Goal: Information Seeking & Learning: Understand process/instructions

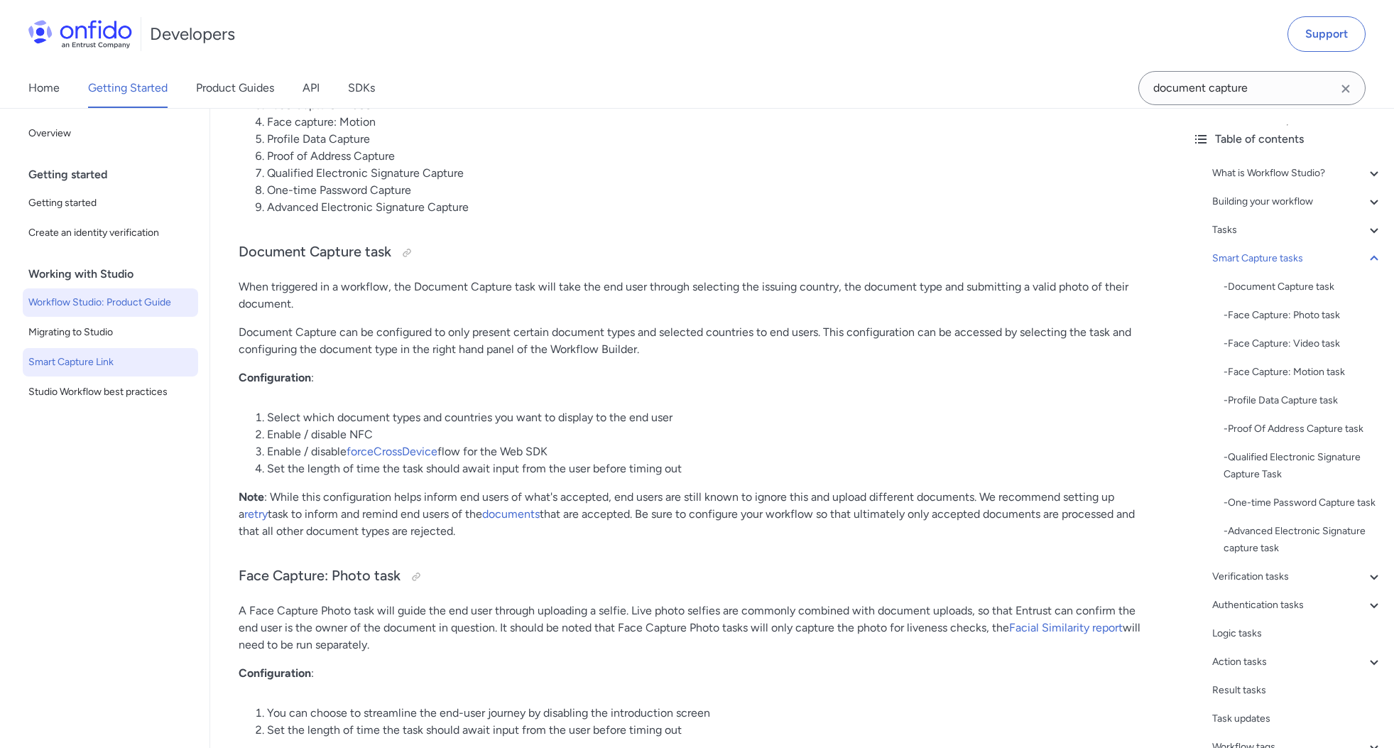
click at [59, 363] on span "Smart Capture Link" at bounding box center [110, 362] width 164 height 17
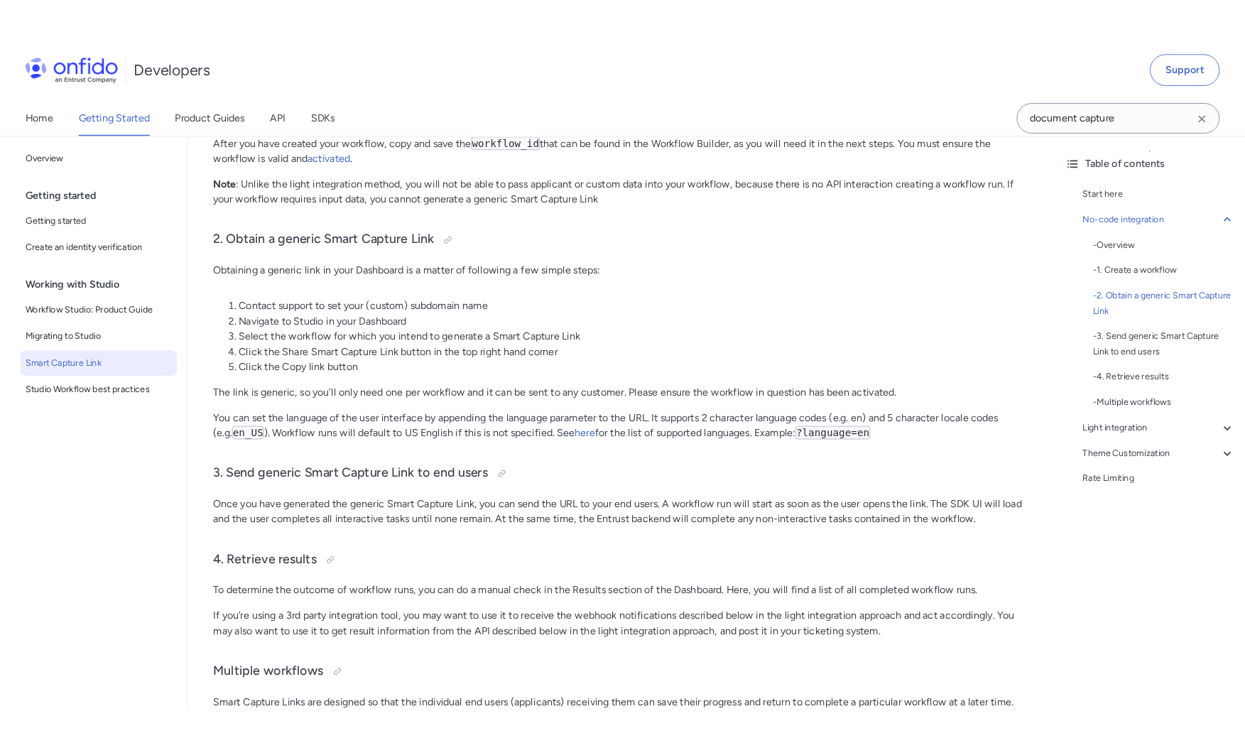
scroll to position [670, 0]
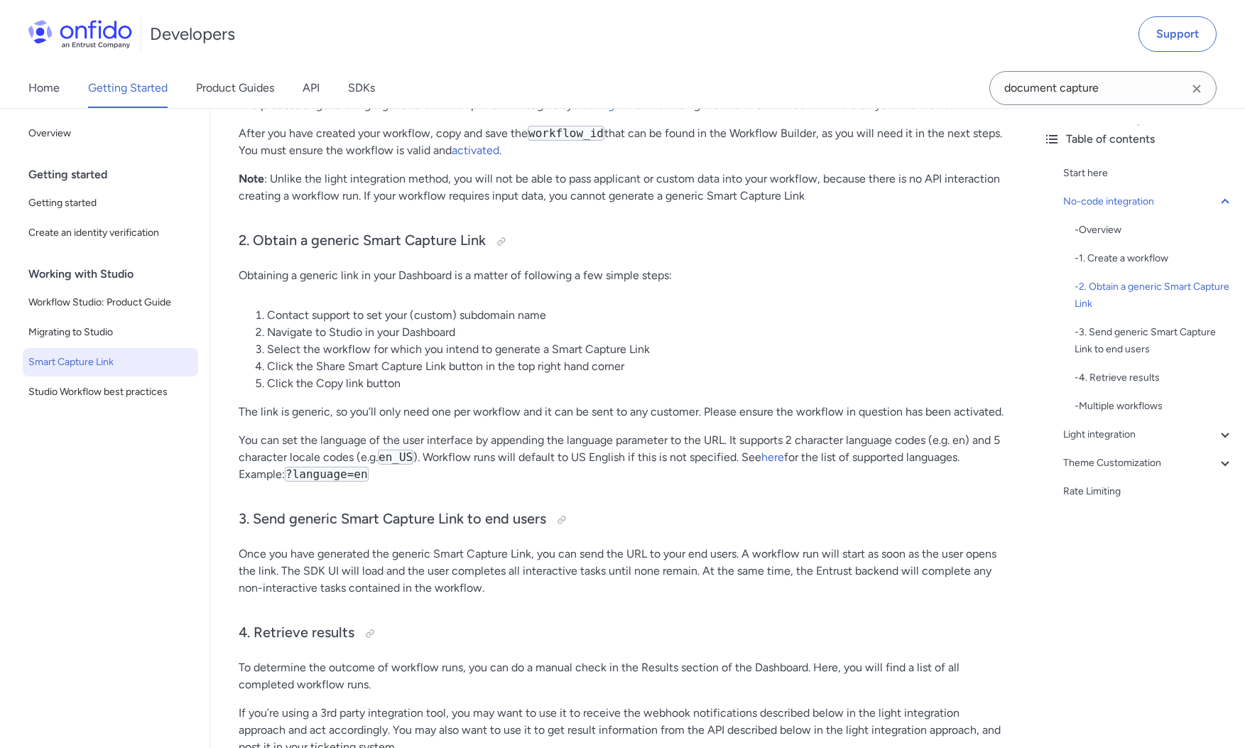
drag, startPoint x: 816, startPoint y: 31, endPoint x: 859, endPoint y: 28, distance: 42.8
click at [859, 28] on div "Developers Support" at bounding box center [622, 34] width 1245 height 68
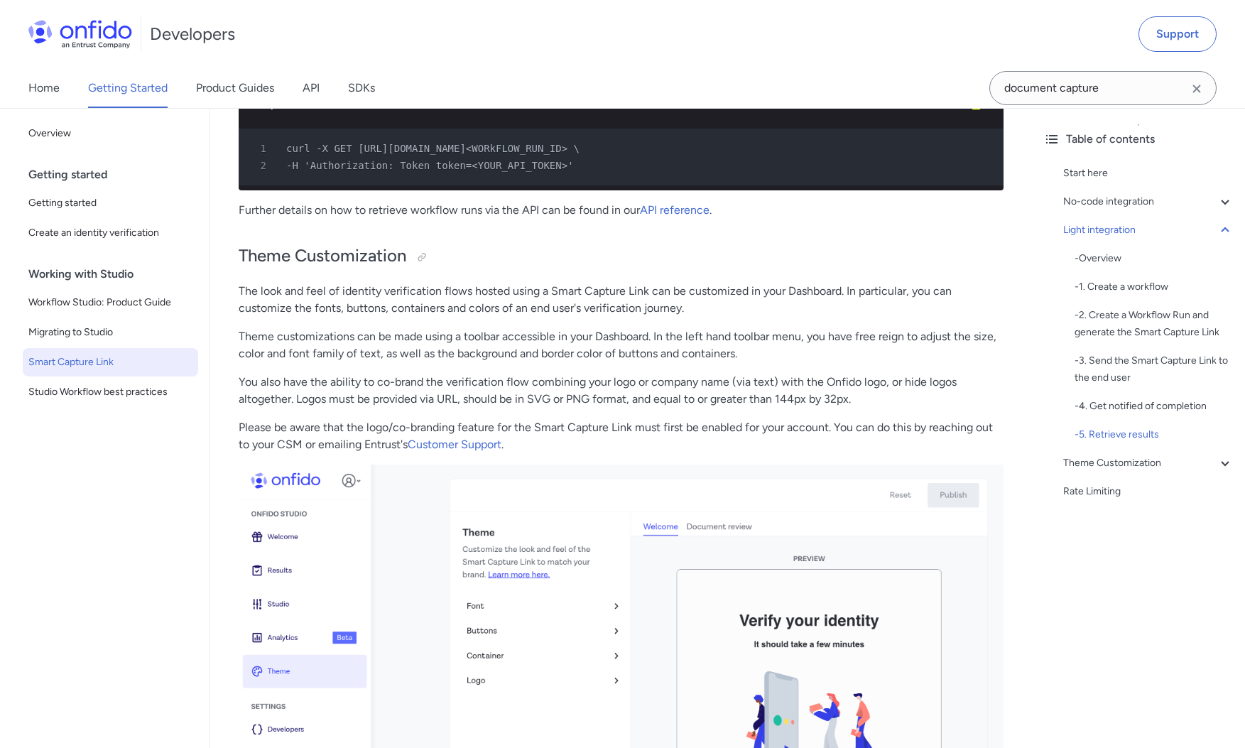
scroll to position [3723, 0]
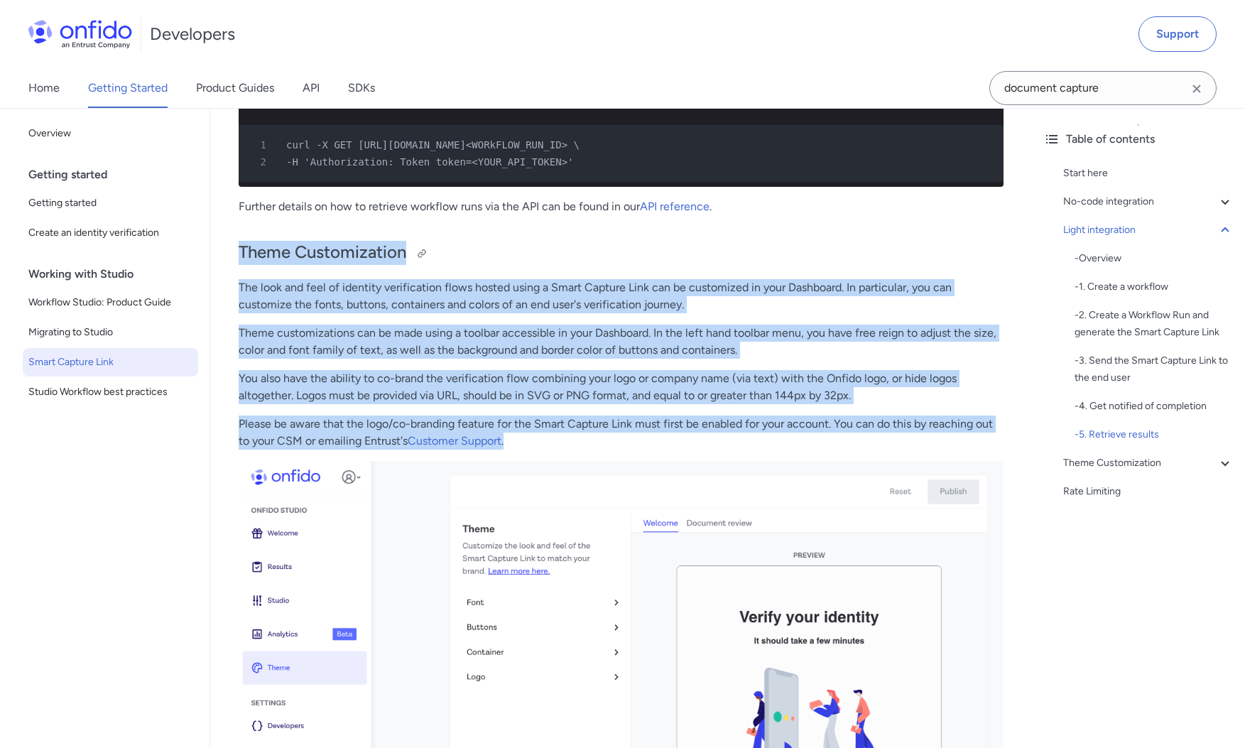
drag, startPoint x: 518, startPoint y: 440, endPoint x: 241, endPoint y: 256, distance: 332.5
click at [241, 256] on h2 "Theme Customization" at bounding box center [621, 253] width 765 height 24
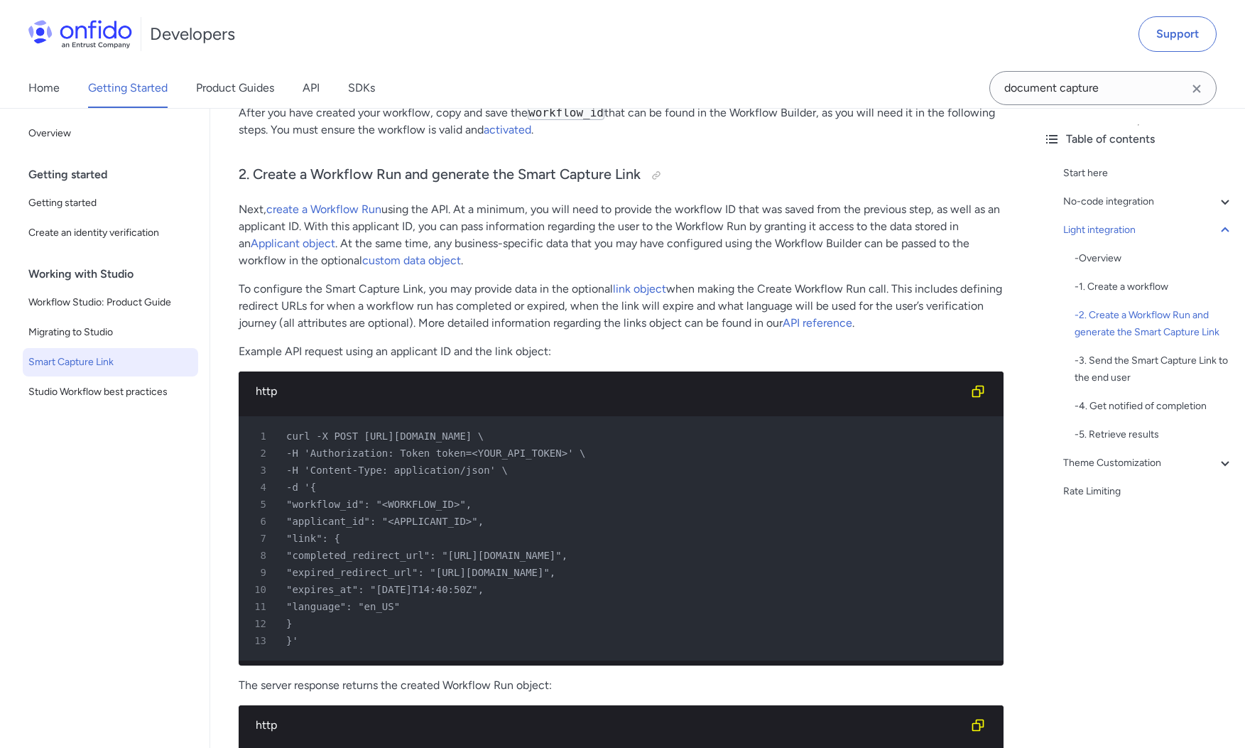
scroll to position [1911, 0]
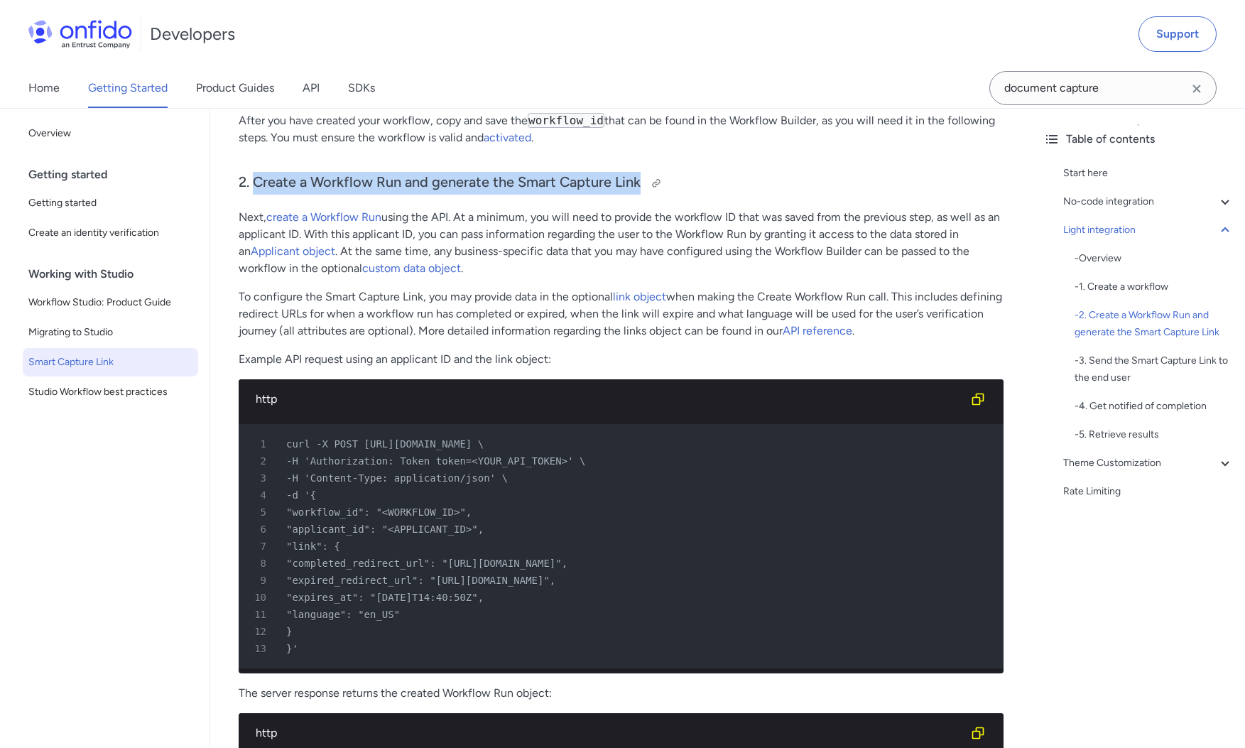
drag, startPoint x: 259, startPoint y: 181, endPoint x: 637, endPoint y: 184, distance: 378.6
click at [637, 184] on h3 "2. Create a Workflow Run and generate the Smart Capture Link" at bounding box center [621, 183] width 765 height 23
drag, startPoint x: 241, startPoint y: 185, endPoint x: 643, endPoint y: 173, distance: 402.2
click at [643, 173] on h3 "2. Create a Workflow Run and generate the Smart Capture Link" at bounding box center [621, 183] width 765 height 23
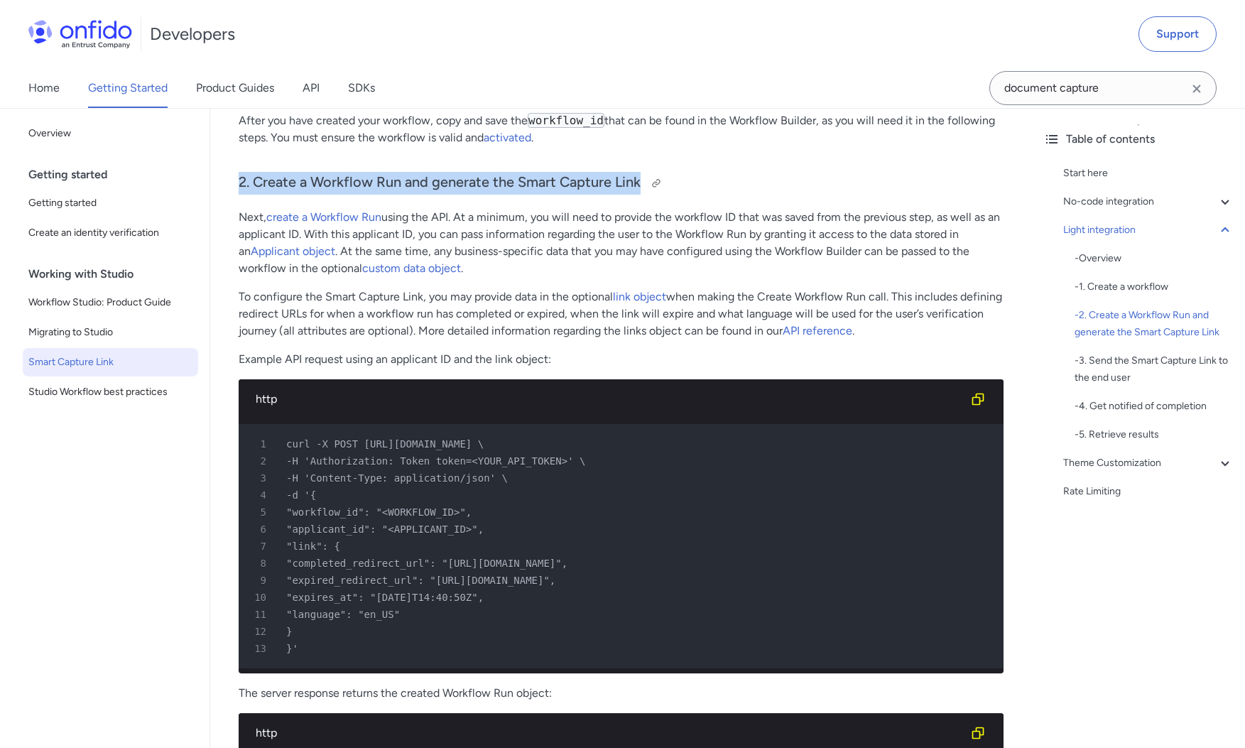
click at [636, 181] on h3 "2. Create a Workflow Run and generate the Smart Capture Link" at bounding box center [621, 183] width 765 height 23
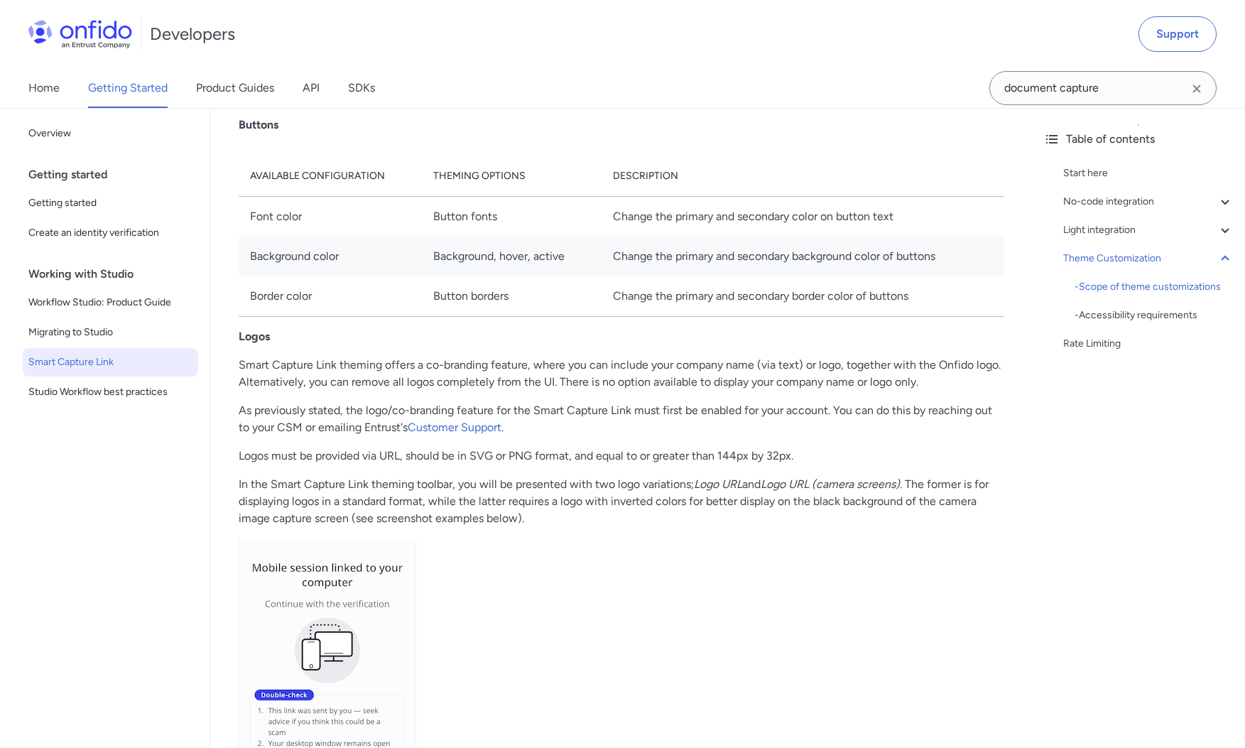
scroll to position [5210, 0]
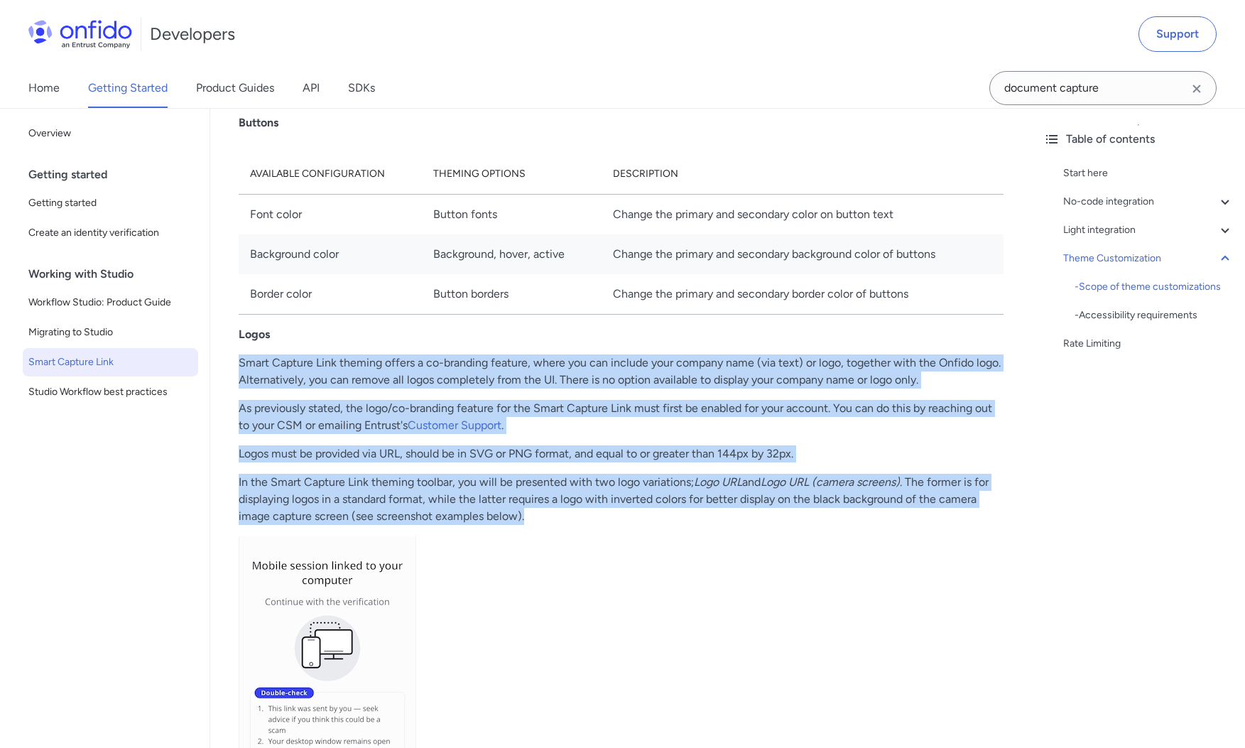
drag, startPoint x: 241, startPoint y: 347, endPoint x: 534, endPoint y: 499, distance: 330.7
click at [534, 499] on p "In the Smart Capture Link theming toolbar, you will be presented with two logo …" at bounding box center [621, 499] width 765 height 51
drag, startPoint x: 536, startPoint y: 499, endPoint x: 239, endPoint y: 349, distance: 332.3
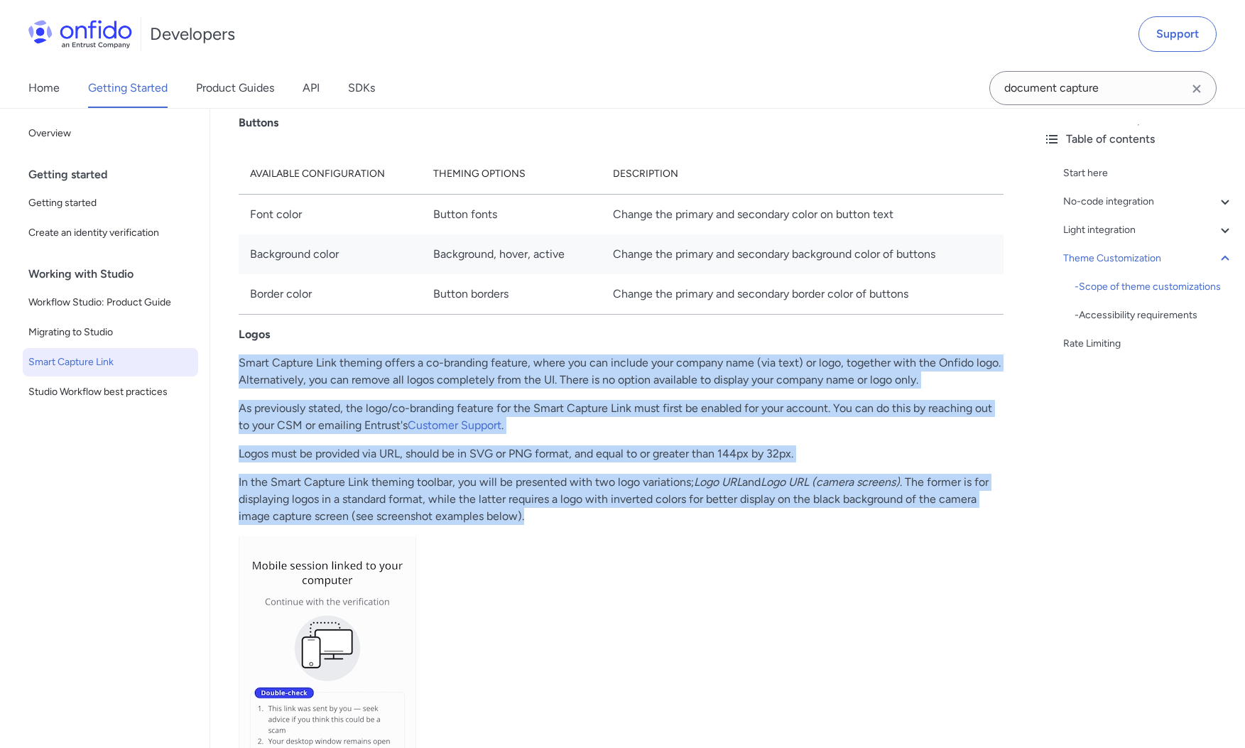
click at [241, 354] on p "Smart Capture Link theming offers a co-branding feature, where you can include …" at bounding box center [621, 371] width 765 height 34
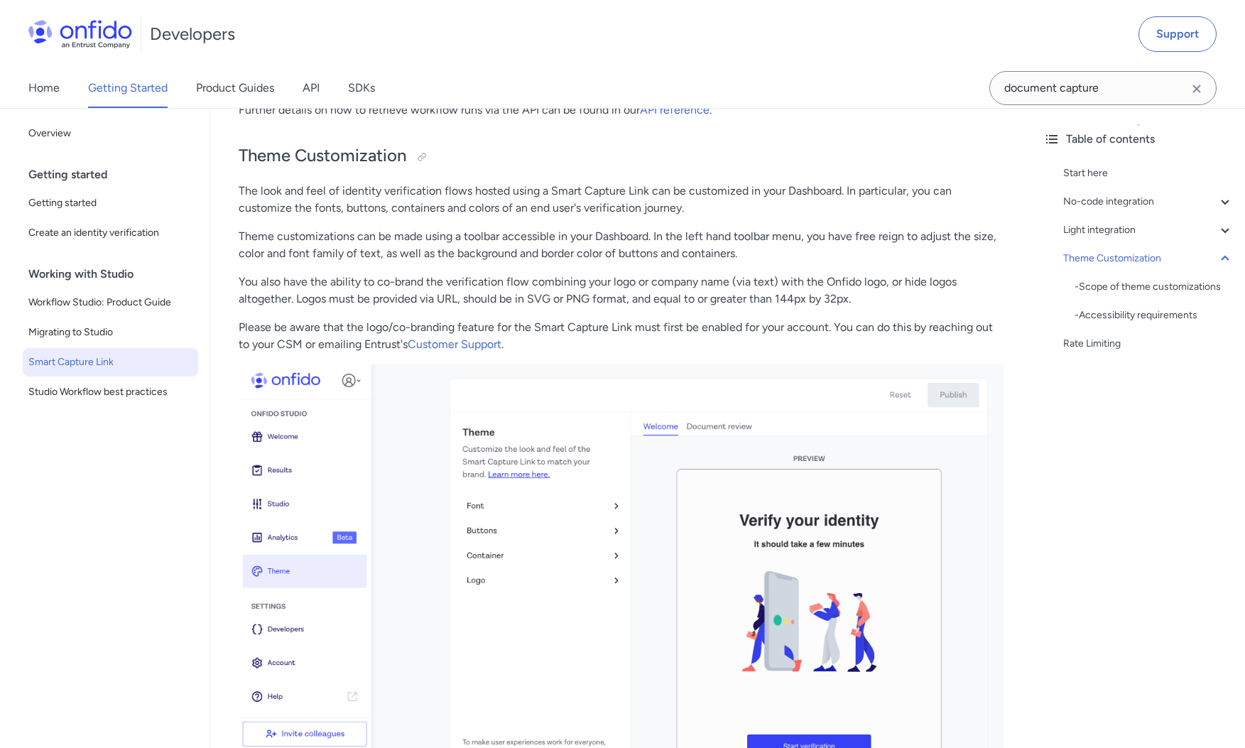
scroll to position [3817, 0]
drag, startPoint x: 341, startPoint y: 157, endPoint x: 404, endPoint y: 158, distance: 63.2
click at [404, 158] on h2 "Theme Customization" at bounding box center [621, 158] width 765 height 24
click at [367, 161] on h2 "Theme Customization" at bounding box center [621, 158] width 765 height 24
click at [303, 156] on h2 "Theme Customization" at bounding box center [621, 158] width 765 height 24
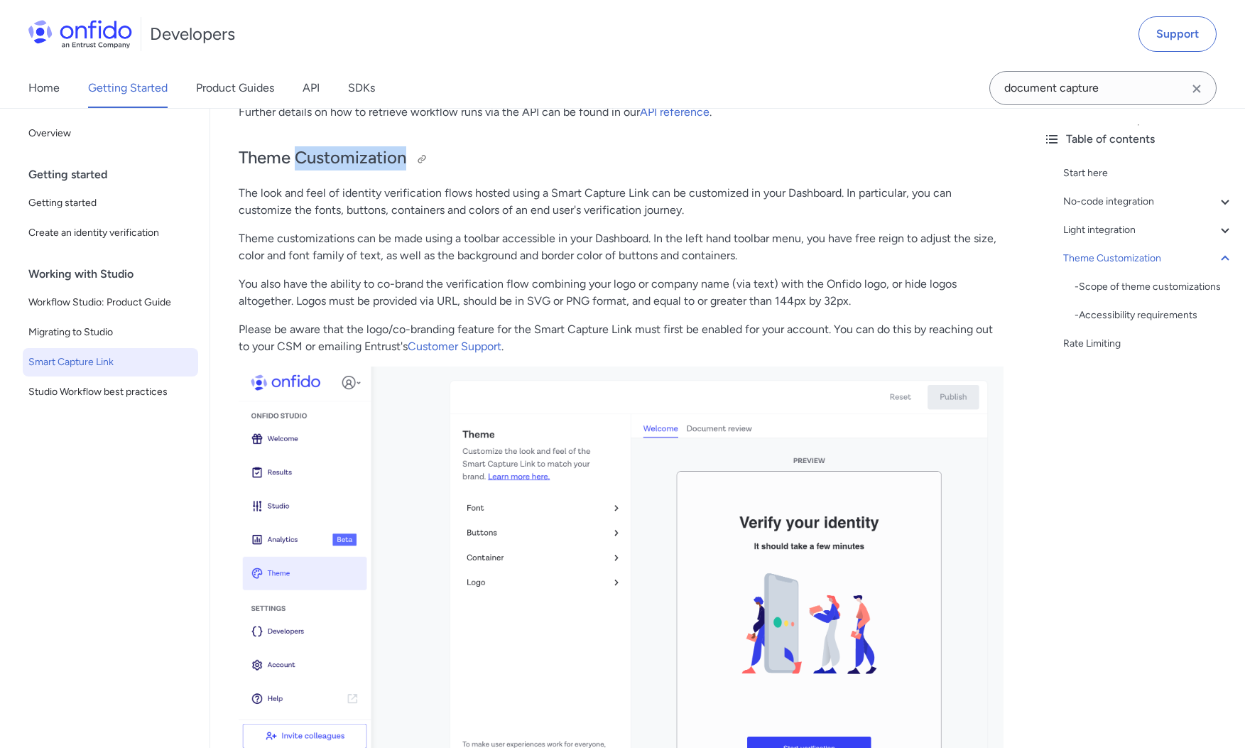
click at [303, 156] on h2 "Theme Customization" at bounding box center [621, 158] width 765 height 24
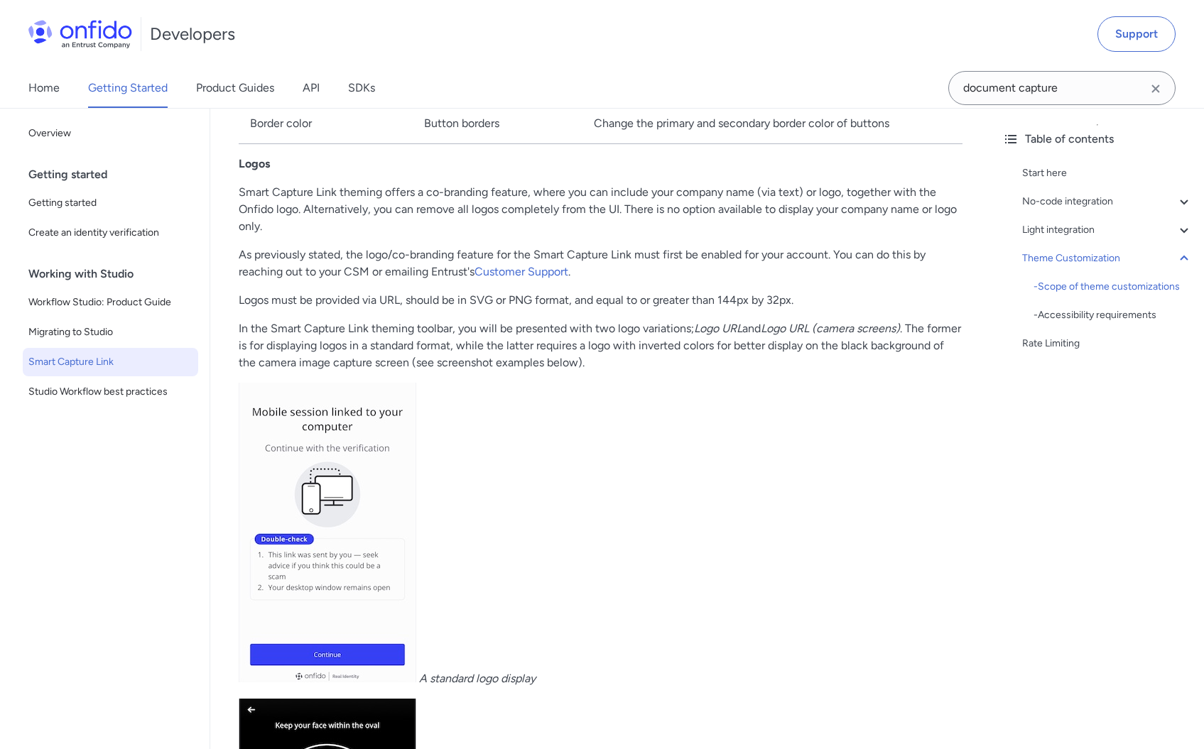
scroll to position [5398, 0]
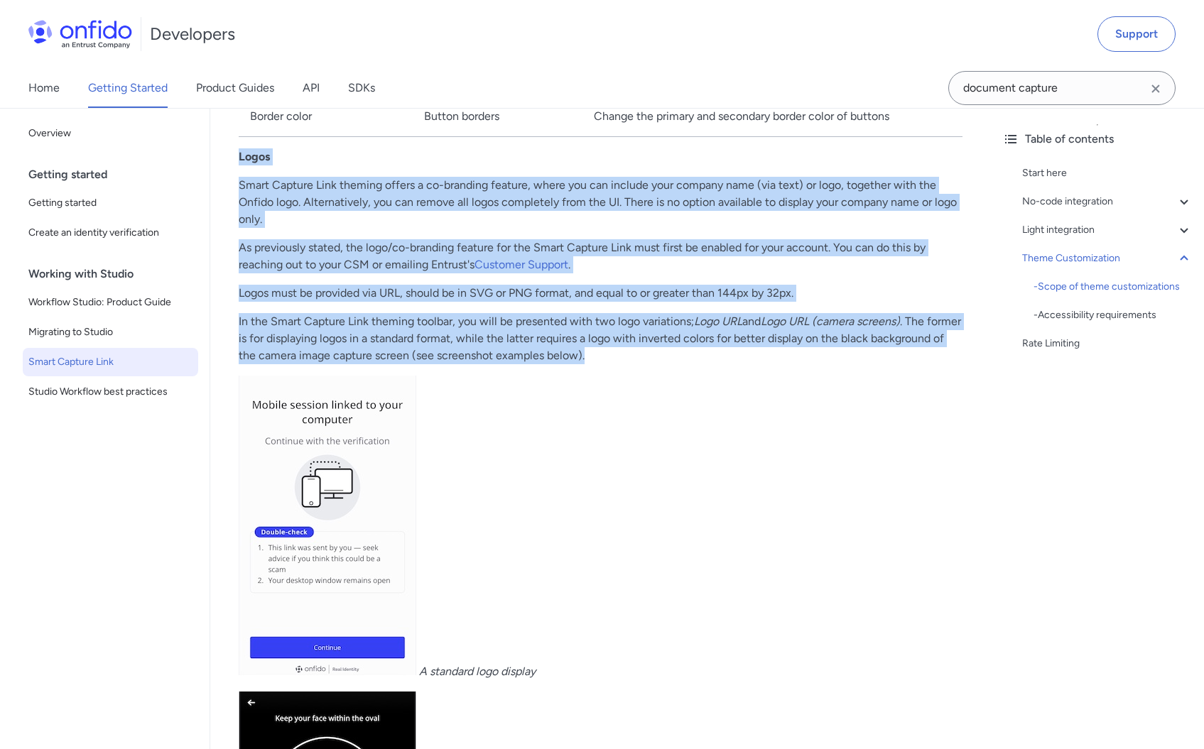
drag, startPoint x: 233, startPoint y: 173, endPoint x: 667, endPoint y: 379, distance: 480.1
click at [671, 364] on p "In the Smart Capture Link theming toolbar, you will be presented with two logo …" at bounding box center [601, 338] width 724 height 51
drag, startPoint x: 671, startPoint y: 376, endPoint x: 236, endPoint y: 175, distance: 479.3
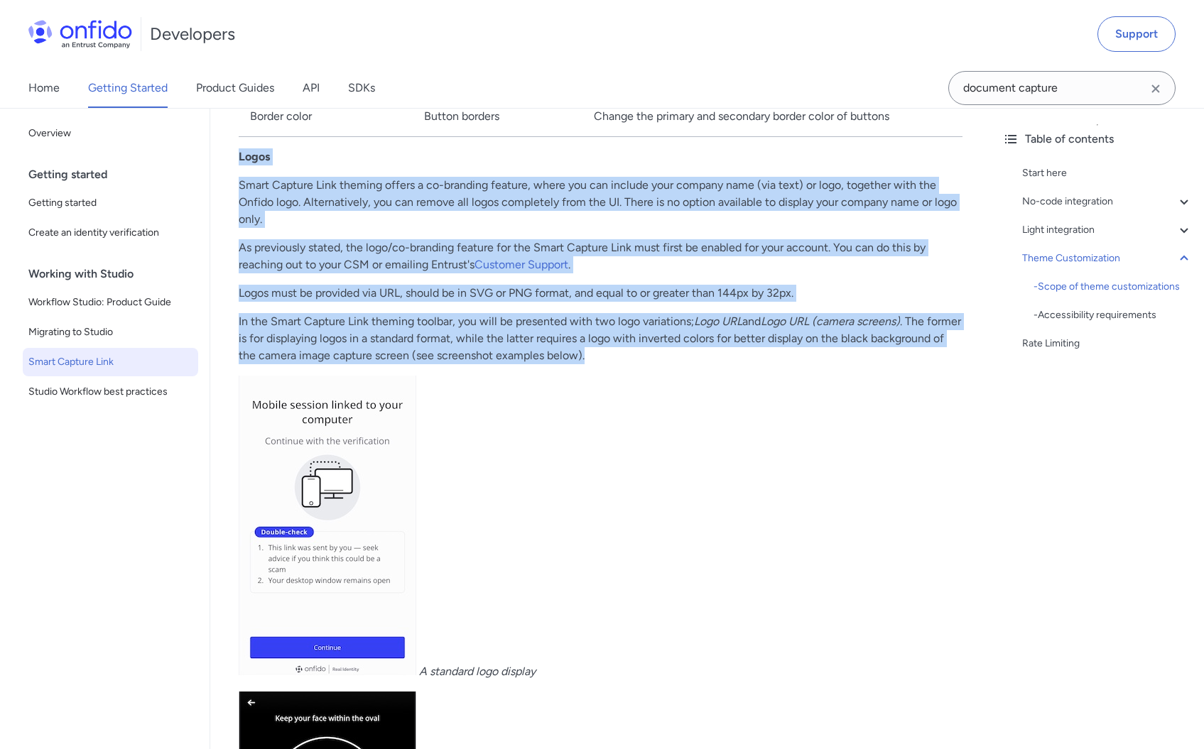
click at [239, 163] on strong "Logos" at bounding box center [254, 156] width 31 height 13
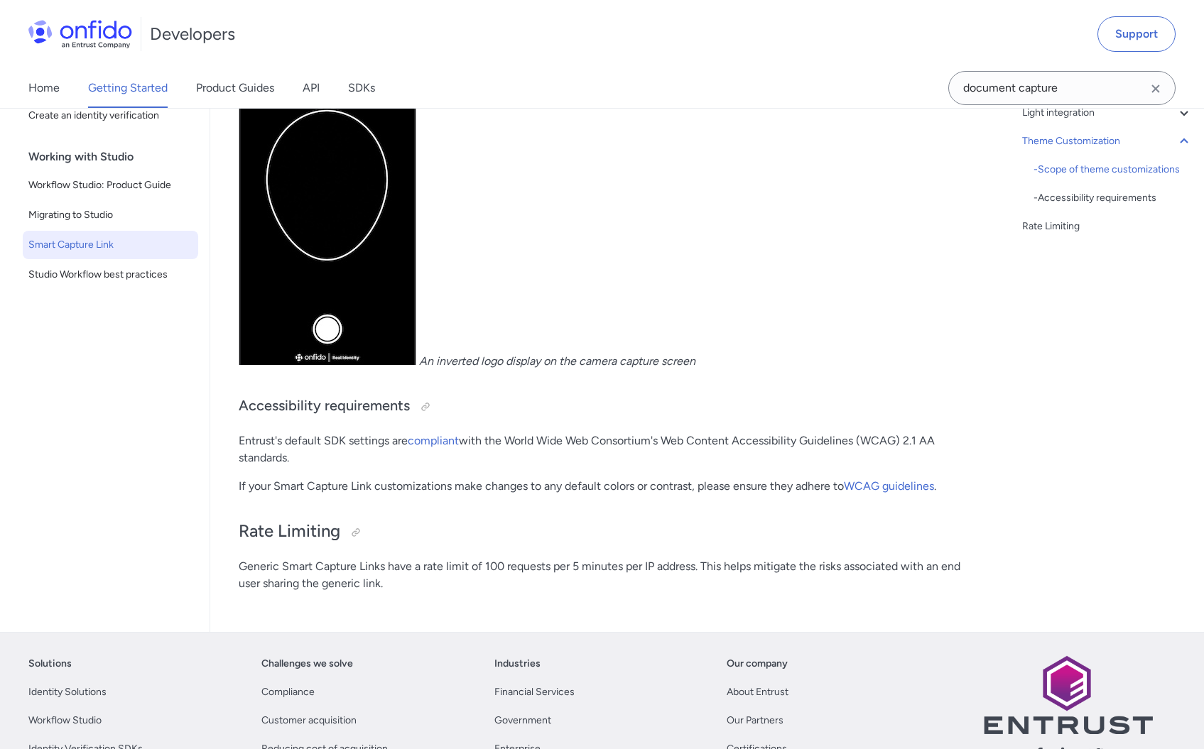
scroll to position [6023, 0]
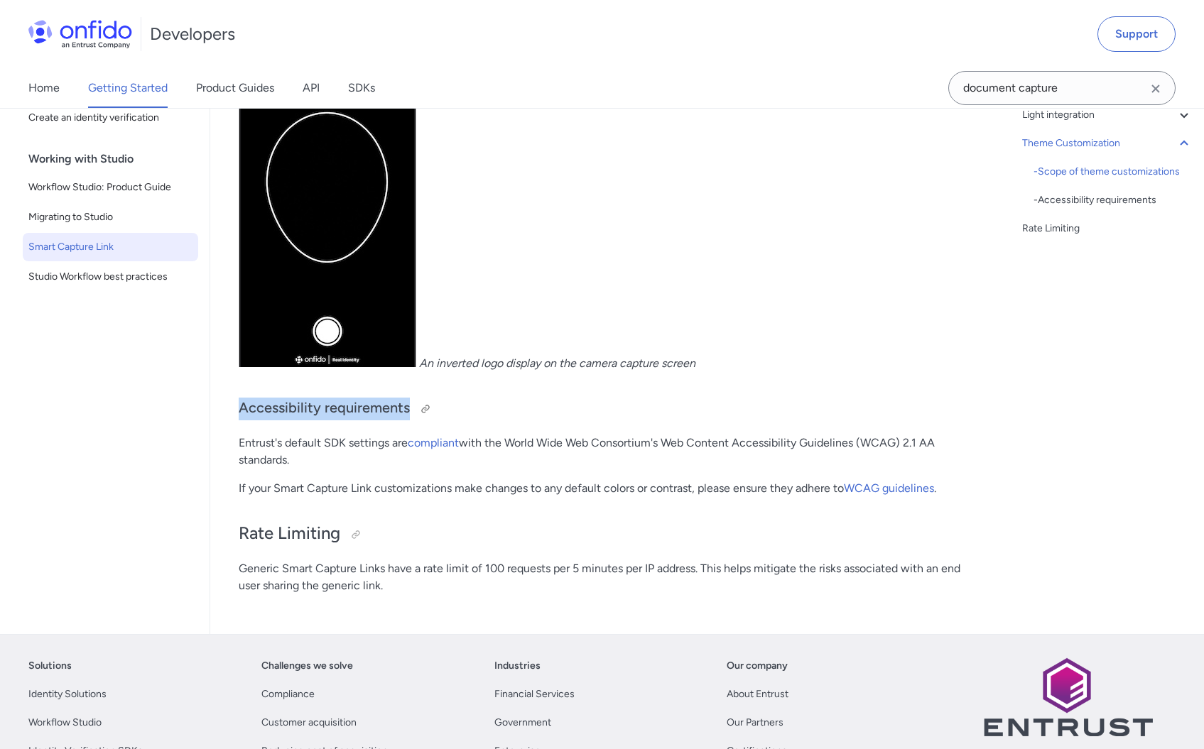
drag, startPoint x: 239, startPoint y: 423, endPoint x: 410, endPoint y: 424, distance: 171.2
click at [410, 421] on h3 "Accessibility requirements" at bounding box center [601, 409] width 724 height 23
click at [352, 421] on h3 "Accessibility requirements" at bounding box center [601, 409] width 724 height 23
click at [357, 421] on h3 "Accessibility requirements" at bounding box center [601, 409] width 724 height 23
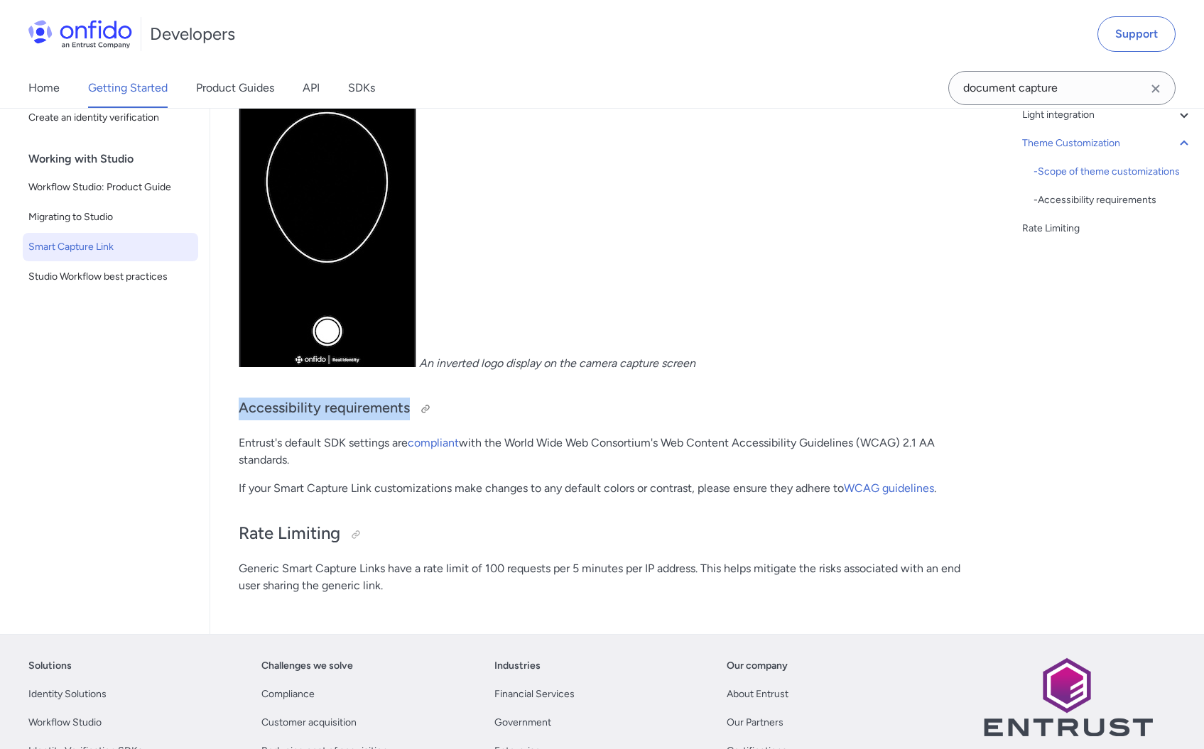
click at [357, 421] on h3 "Accessibility requirements" at bounding box center [601, 409] width 724 height 23
click at [329, 421] on h3 "Accessibility requirements" at bounding box center [601, 409] width 724 height 23
click at [241, 421] on h3 "Accessibility requirements" at bounding box center [601, 409] width 724 height 23
click at [273, 421] on h3 "Accessibility requirements" at bounding box center [601, 409] width 724 height 23
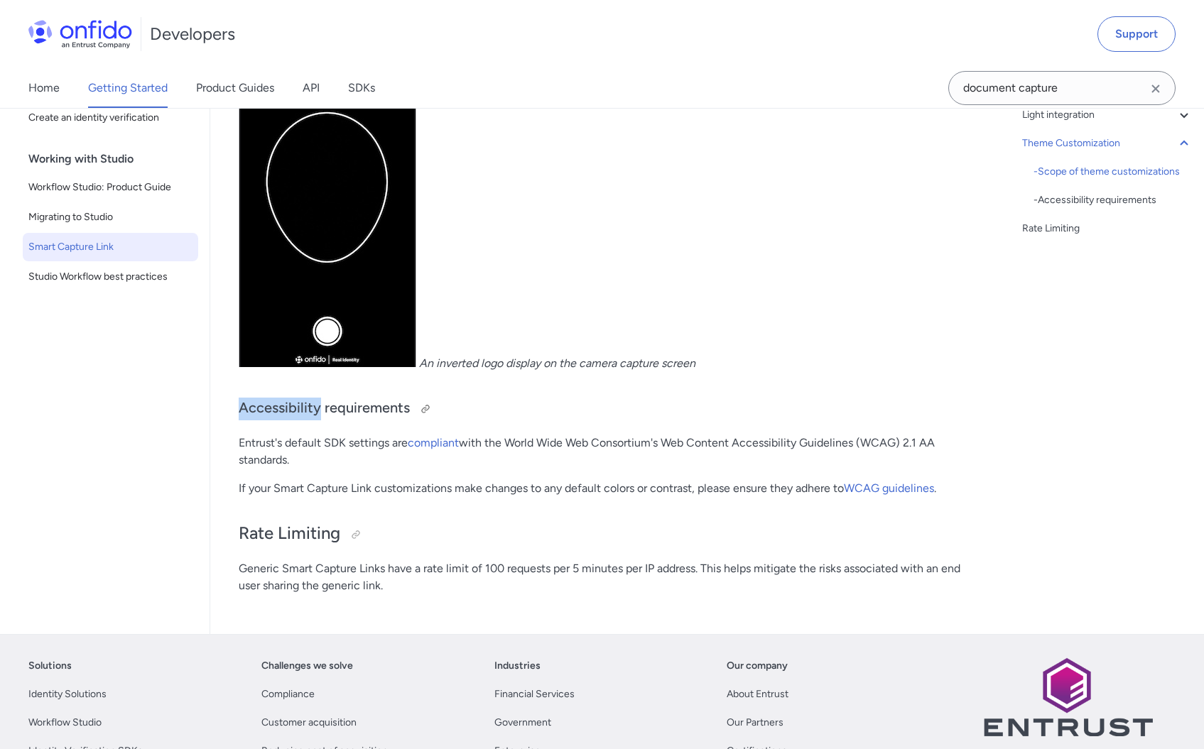
click at [273, 421] on h3 "Accessibility requirements" at bounding box center [601, 409] width 724 height 23
click at [382, 421] on h3 "Accessibility requirements" at bounding box center [601, 409] width 724 height 23
click at [287, 421] on h3 "Accessibility requirements" at bounding box center [601, 409] width 724 height 23
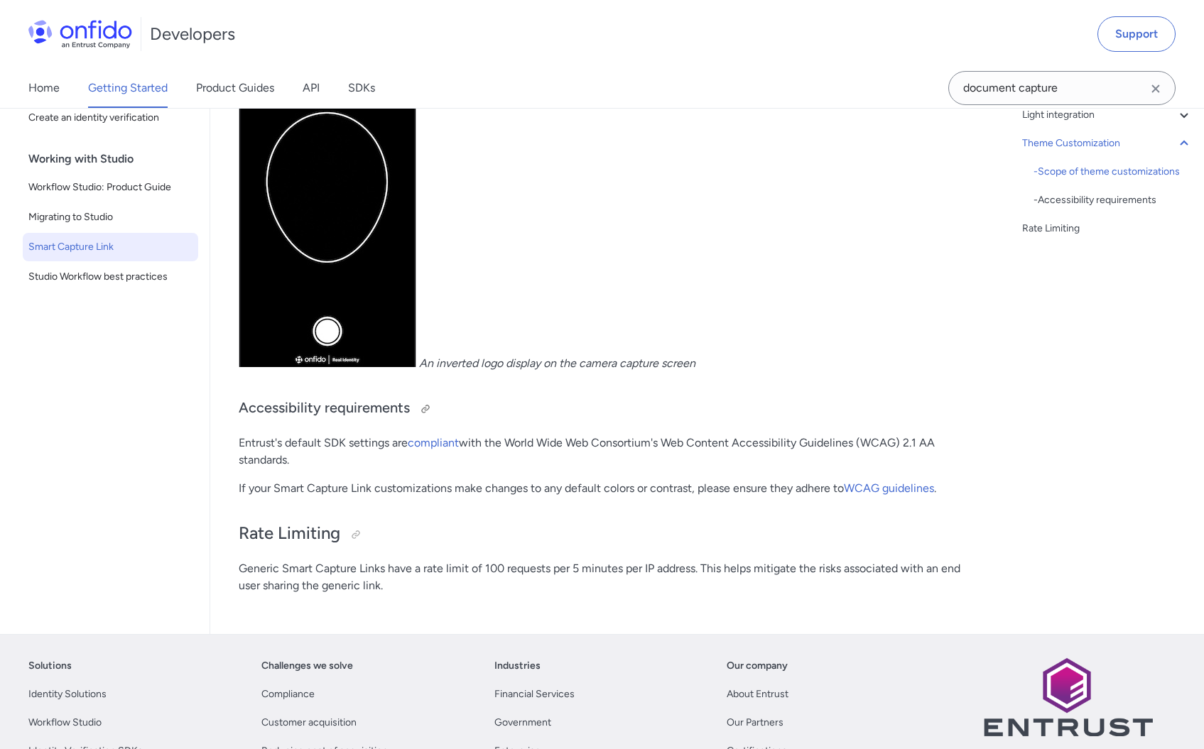
click at [338, 421] on h3 "Accessibility requirements" at bounding box center [601, 409] width 724 height 23
